Goal: Check status

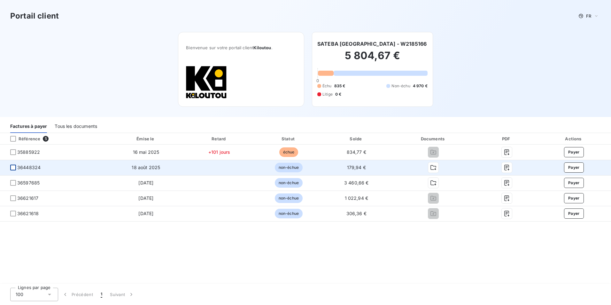
click at [13, 167] on div at bounding box center [13, 167] width 6 height 6
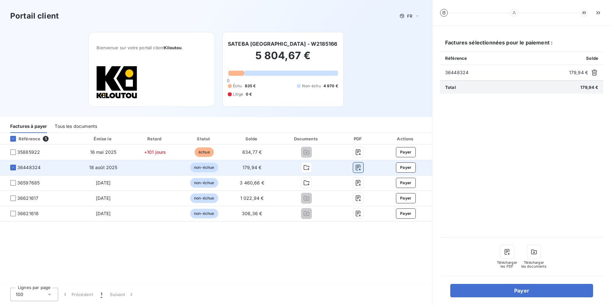
click at [356, 166] on icon "button" at bounding box center [358, 167] width 6 height 6
